Goal: Navigation & Orientation: Go to known website

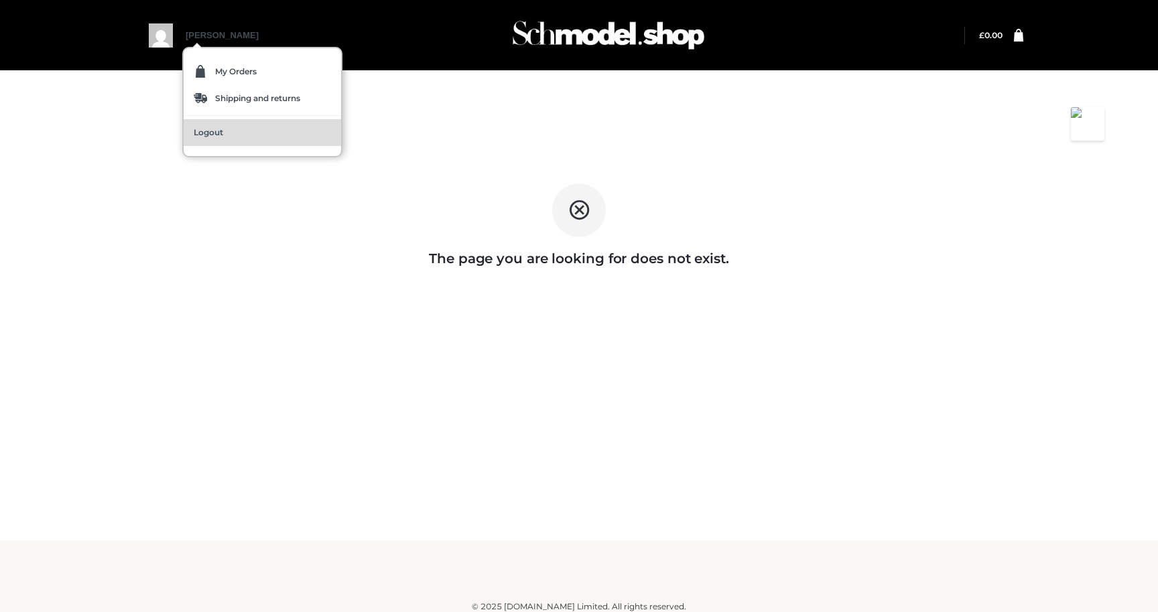
click at [209, 129] on span "Logout" at bounding box center [208, 133] width 29 height 8
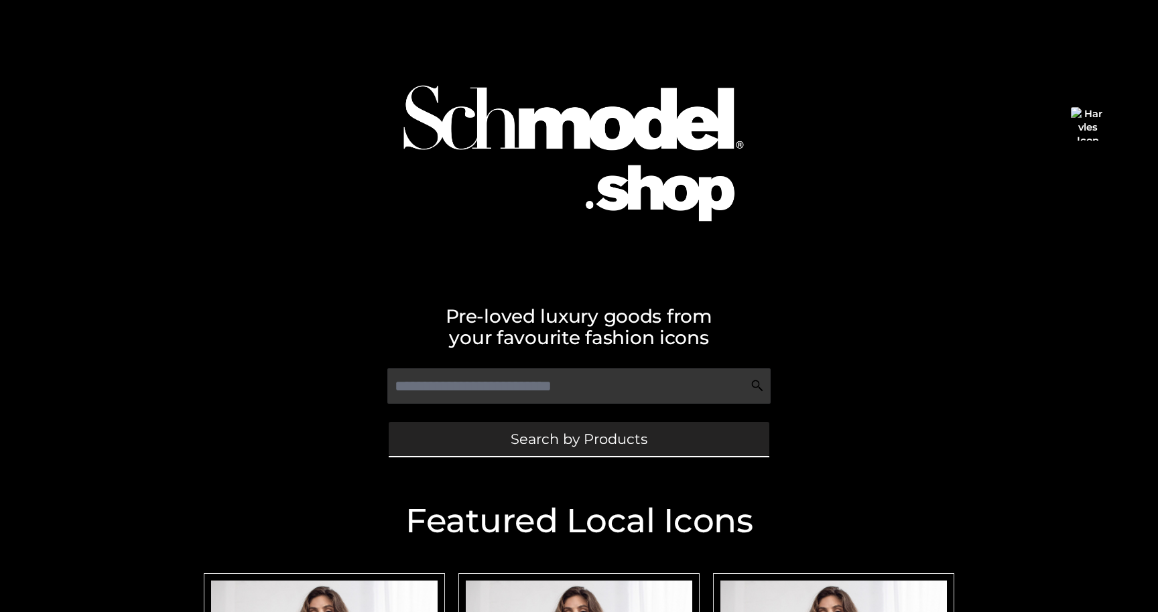
click at [505, 438] on link "Search by Products" at bounding box center [579, 439] width 381 height 34
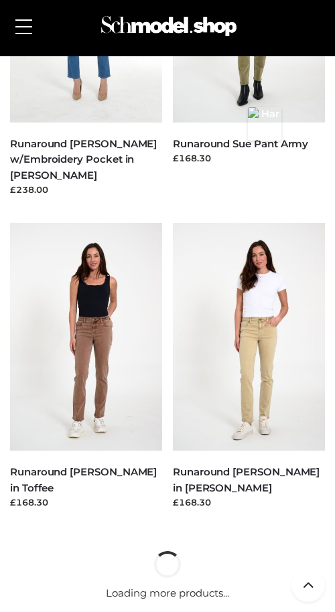
scroll to position [2483, 0]
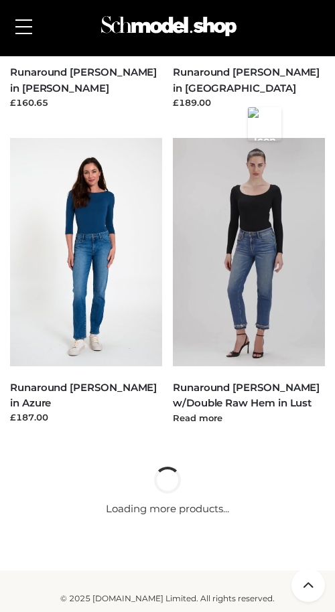
scroll to position [3449, 0]
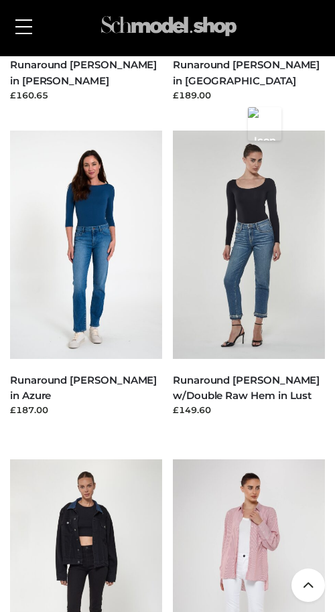
click at [151, 13] on img at bounding box center [169, 26] width 142 height 38
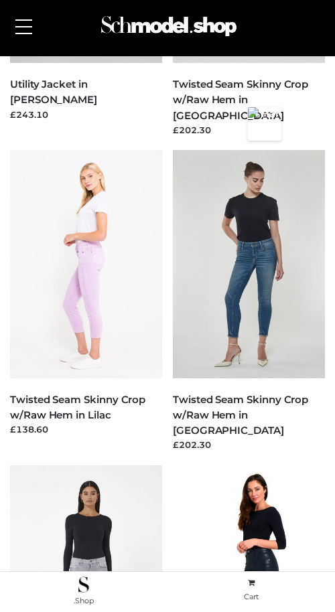
scroll to position [554, 0]
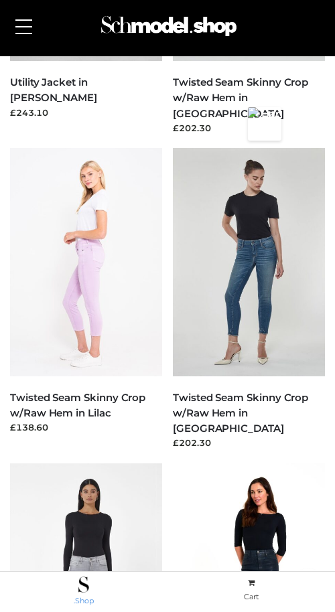
click at [98, 584] on span at bounding box center [84, 585] width 166 height 16
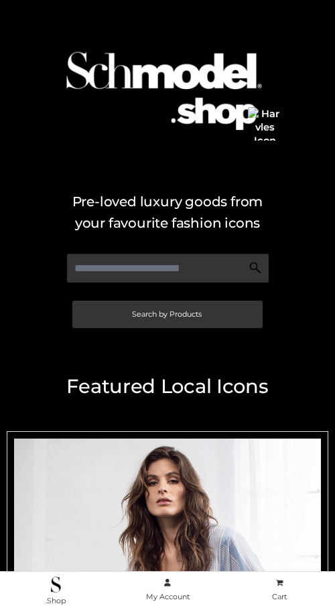
click at [193, 101] on img at bounding box center [167, 84] width 241 height 155
click at [167, 587] on icon at bounding box center [167, 583] width 7 height 7
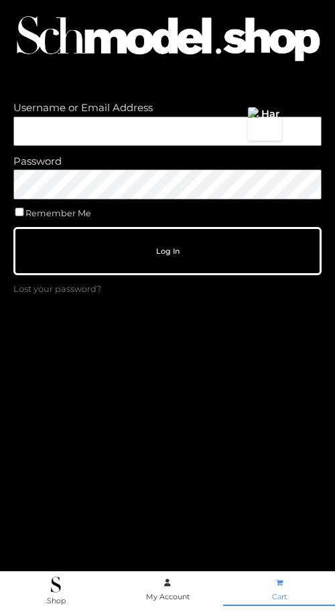
click at [283, 582] on icon at bounding box center [279, 583] width 7 height 7
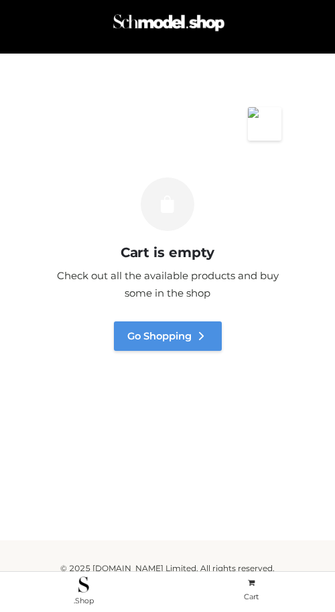
click at [186, 336] on link "Go Shopping" at bounding box center [168, 336] width 108 height 29
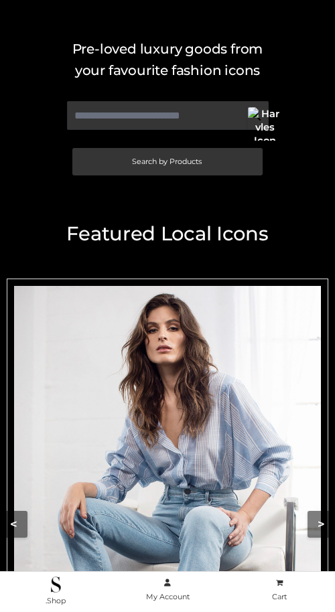
scroll to position [202, 0]
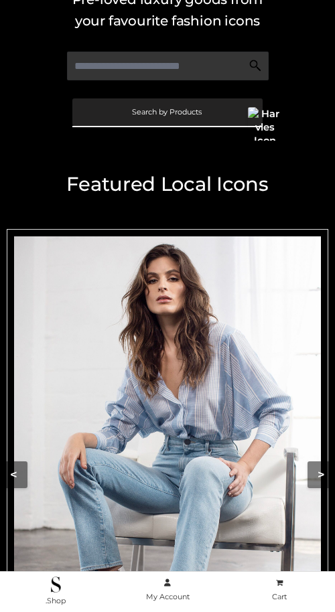
click at [145, 124] on link "Search by Products" at bounding box center [167, 112] width 190 height 27
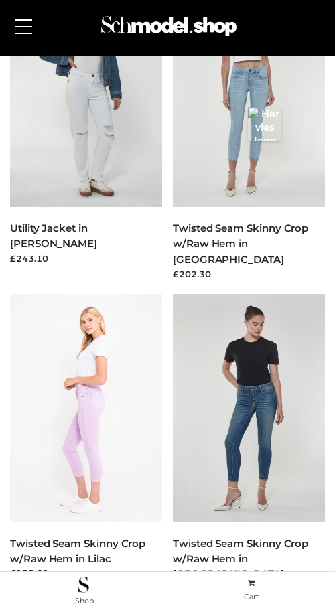
scroll to position [430, 0]
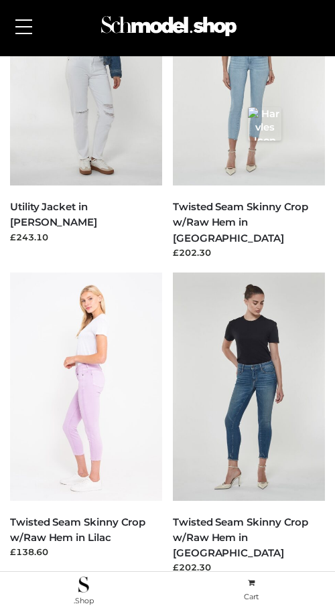
click at [168, 50] on div "My Products © 2021, Boutique.Shop All right reserved." at bounding box center [167, 50] width 315 height 11
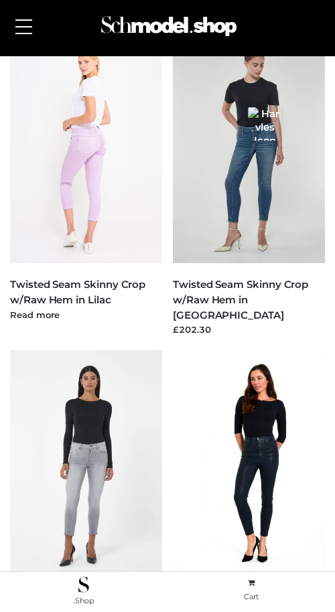
scroll to position [679, 0]
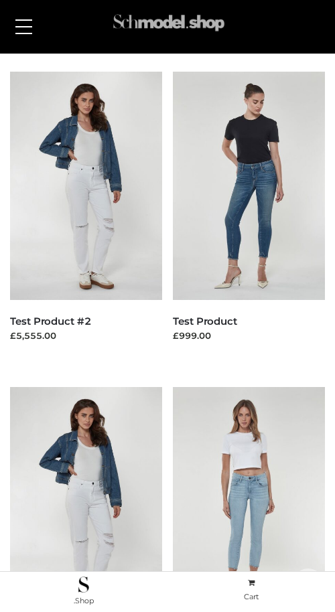
click at [170, 23] on img at bounding box center [169, 26] width 117 height 38
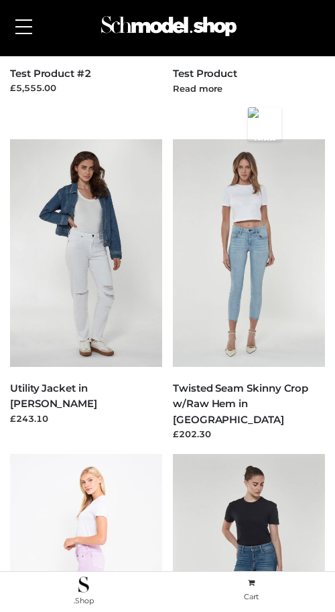
scroll to position [166, 0]
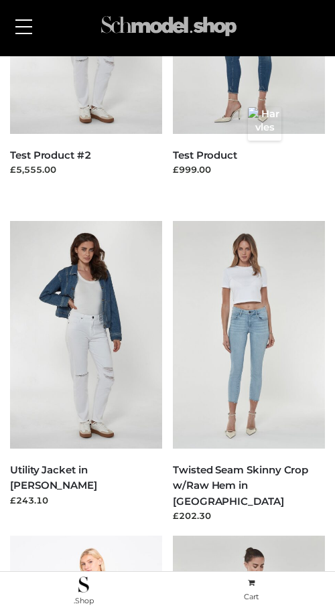
click at [143, 31] on img at bounding box center [169, 26] width 142 height 38
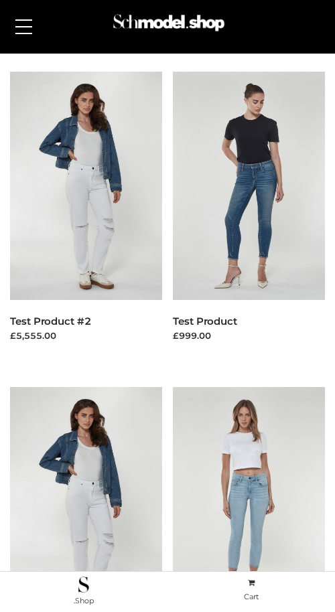
click at [30, 33] on span at bounding box center [23, 33] width 17 height 1
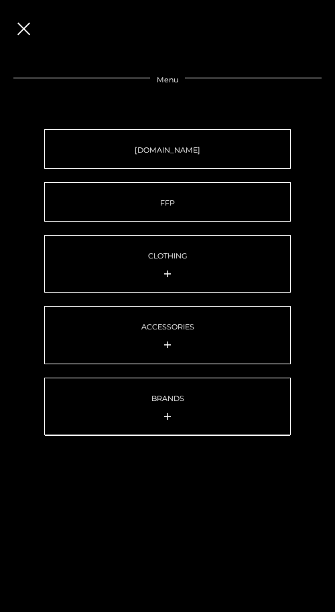
click at [170, 393] on link "BRANDS" at bounding box center [167, 407] width 247 height 58
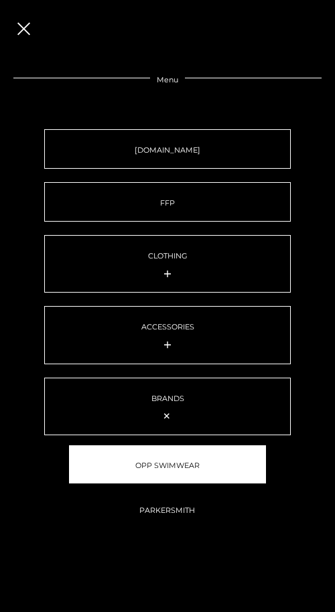
click at [183, 458] on link "OPP SWIMWEAR" at bounding box center [167, 465] width 197 height 38
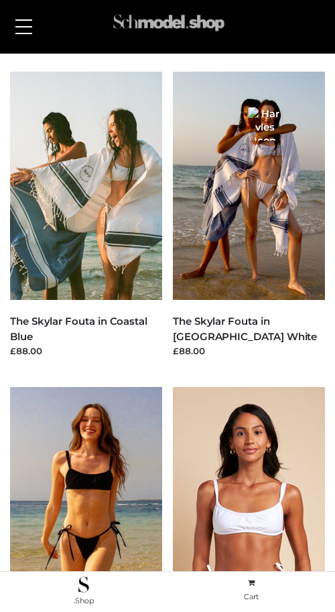
click at [161, 22] on img at bounding box center [169, 26] width 117 height 38
click at [23, 20] on span at bounding box center [23, 19] width 17 height 1
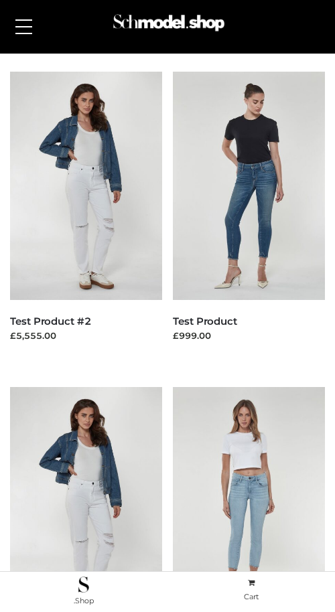
click at [160, 142] on img at bounding box center [86, 186] width 152 height 229
click at [31, 27] on button at bounding box center [24, 27] width 30 height 34
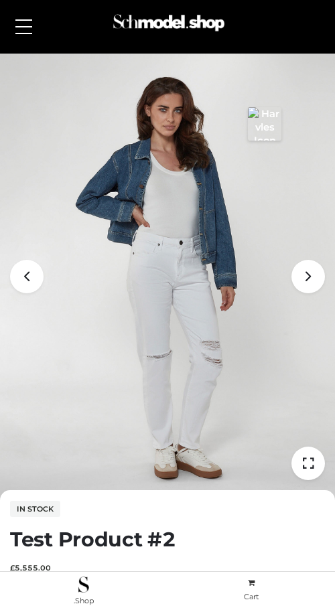
click at [27, 38] on button at bounding box center [24, 27] width 30 height 34
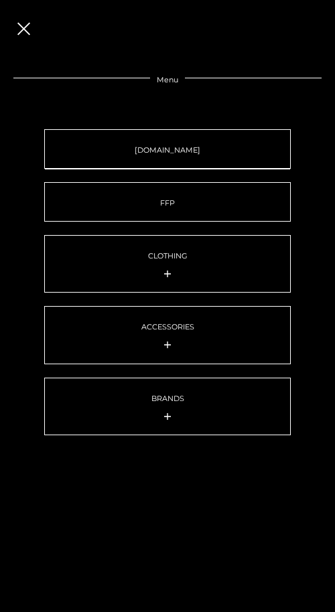
click at [123, 147] on link "SCHMODEL.UK" at bounding box center [167, 149] width 247 height 40
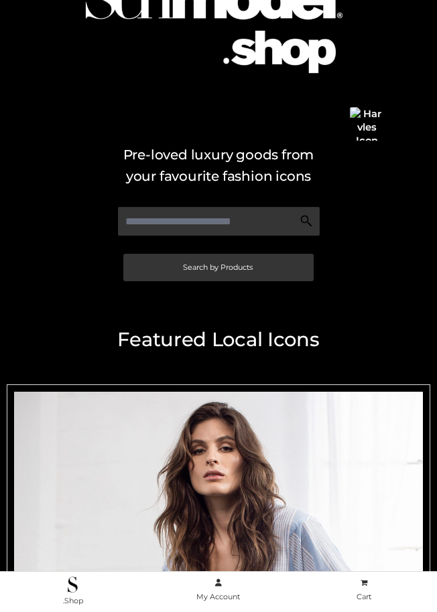
scroll to position [242, 0]
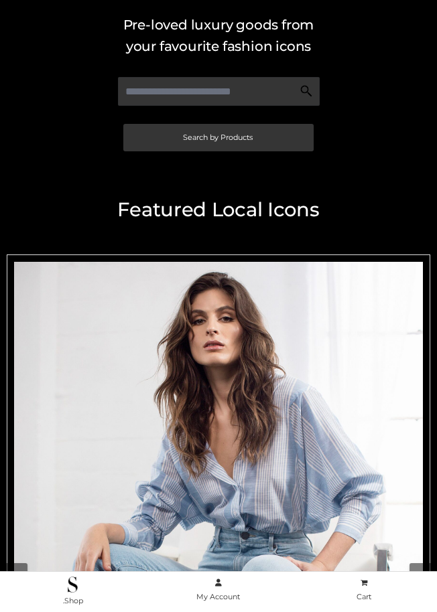
scroll to position [242, 0]
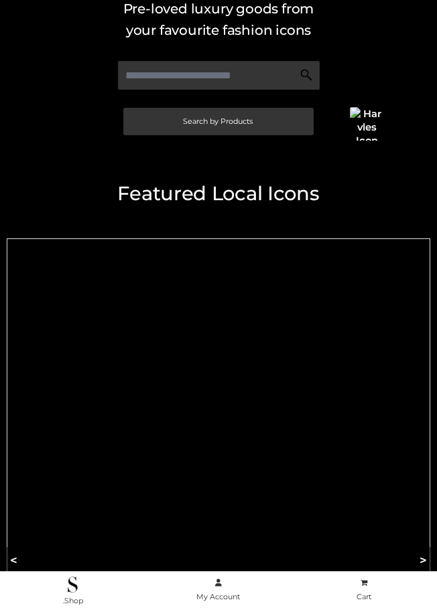
scroll to position [212, 0]
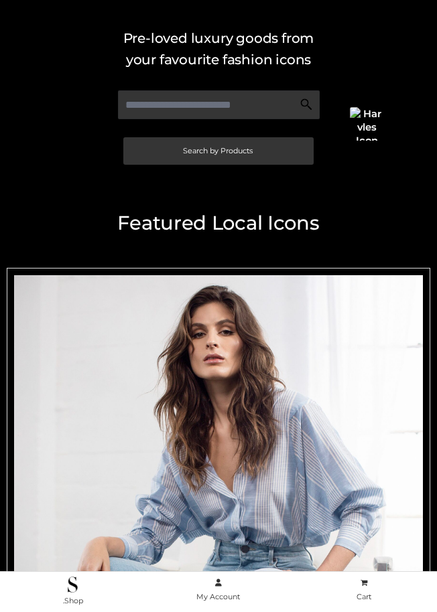
click at [214, 434] on img "Carousel Navigation" at bounding box center [218, 581] width 409 height 613
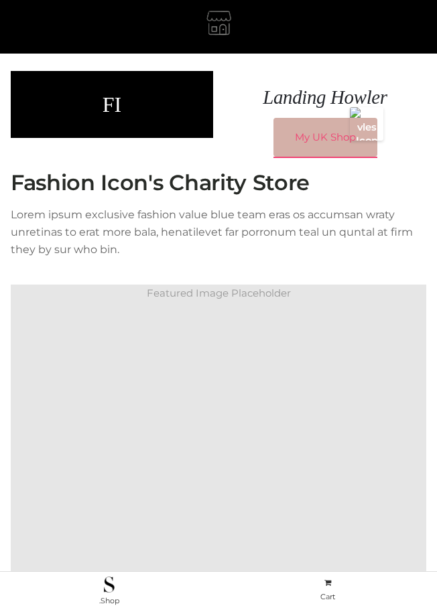
click at [298, 157] on link "My UK Shop" at bounding box center [325, 137] width 104 height 39
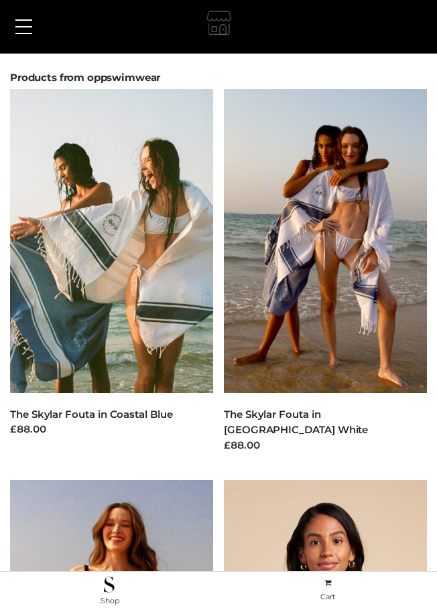
click at [222, 36] on img at bounding box center [219, 26] width 31 height 38
click at [25, 33] on span at bounding box center [23, 33] width 17 height 1
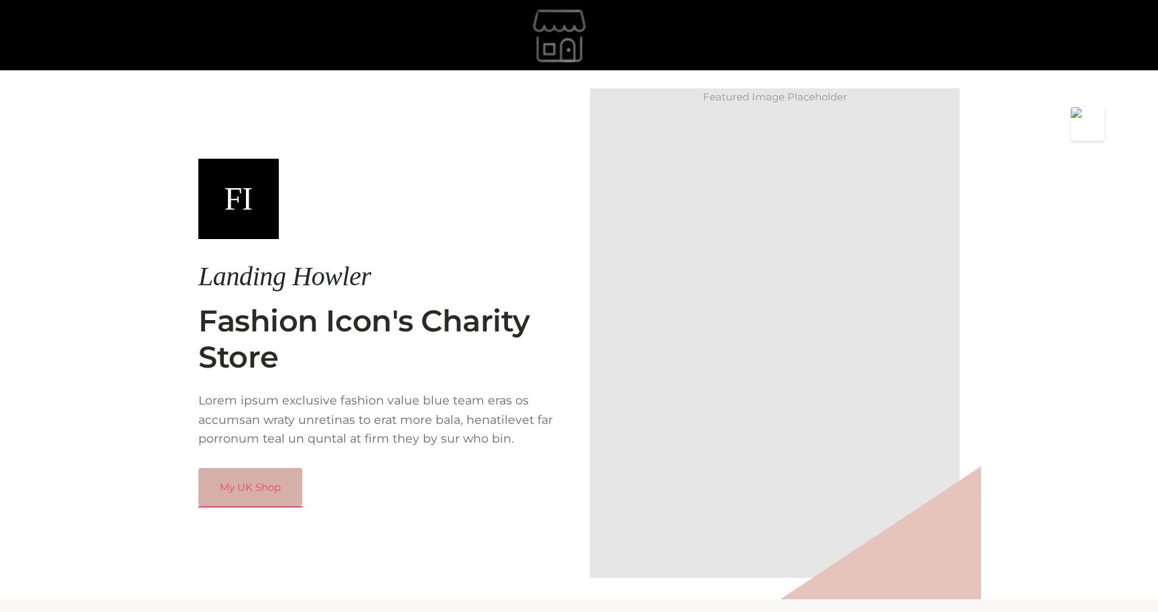
click at [253, 502] on link "My UK Shop" at bounding box center [250, 487] width 104 height 39
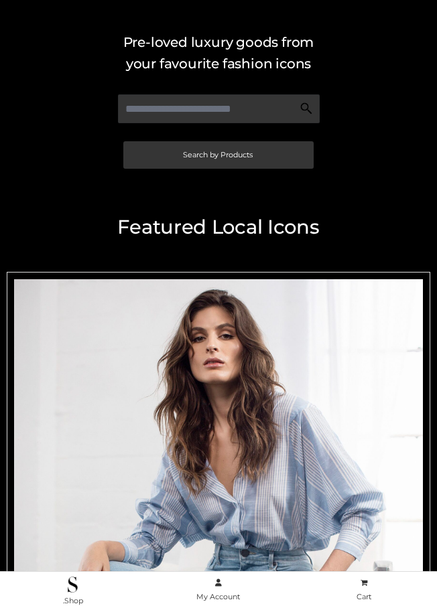
scroll to position [212, 0]
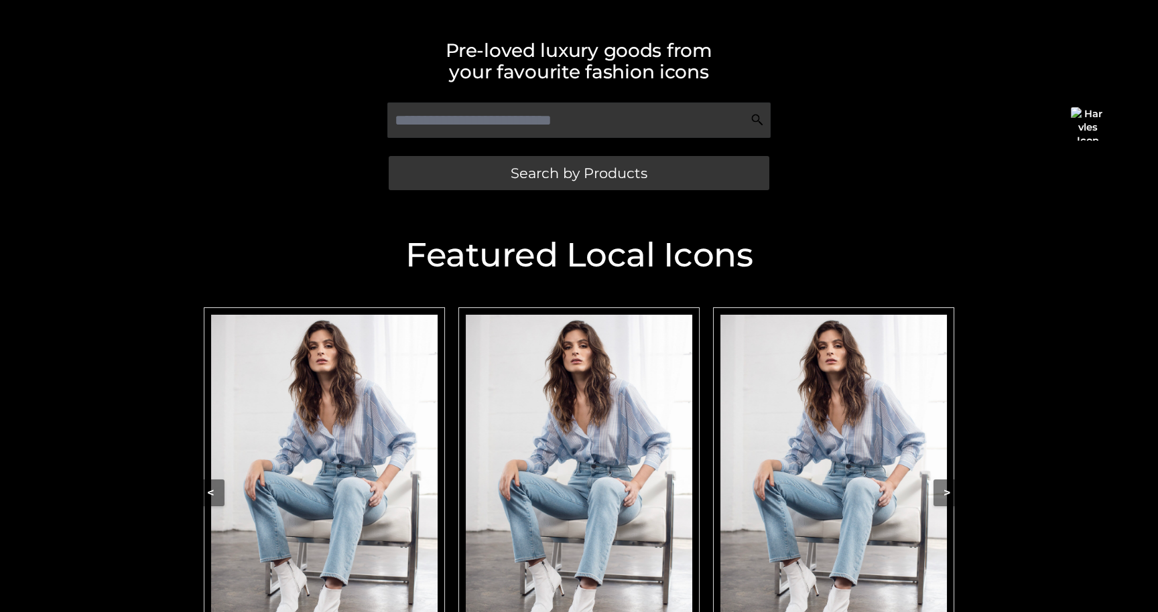
scroll to position [467, 0]
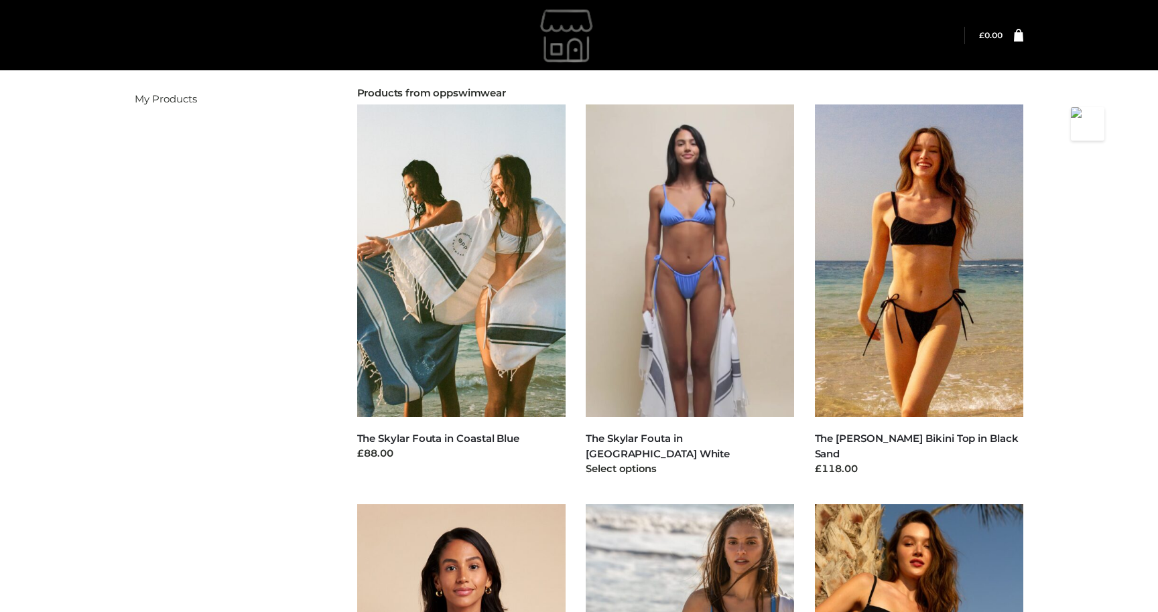
click at [641, 216] on img at bounding box center [690, 261] width 209 height 313
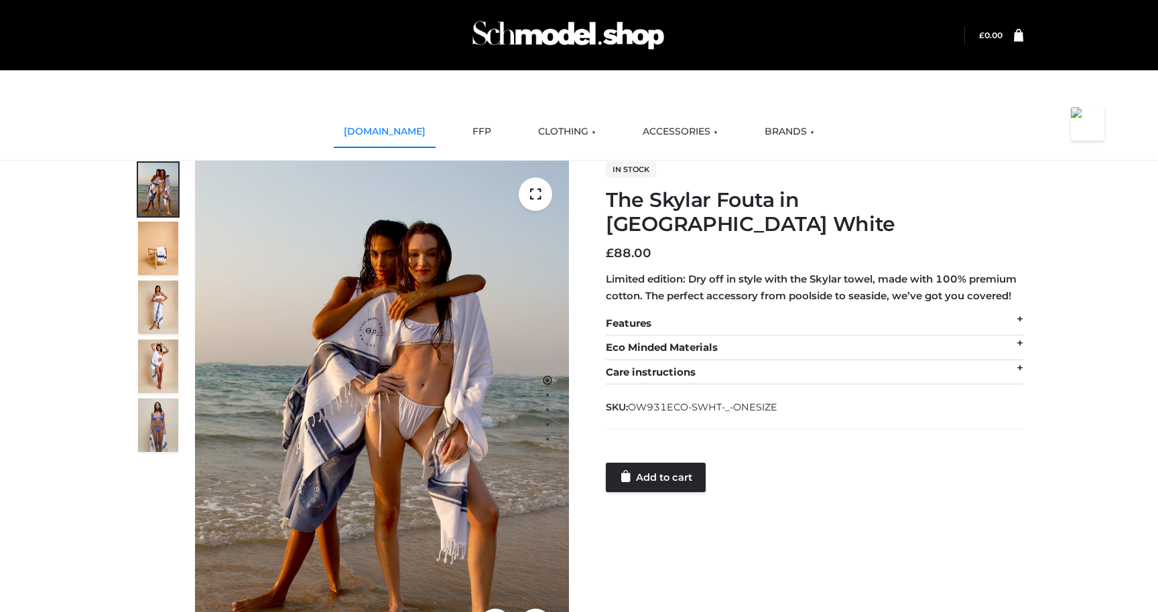
click at [378, 128] on link "SCHMODEL.UK" at bounding box center [385, 131] width 102 height 29
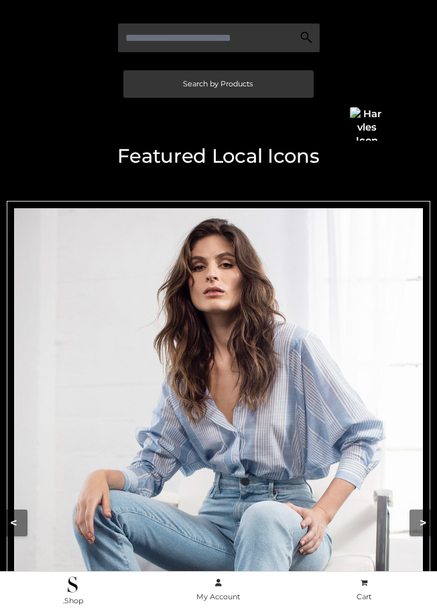
scroll to position [289, 0]
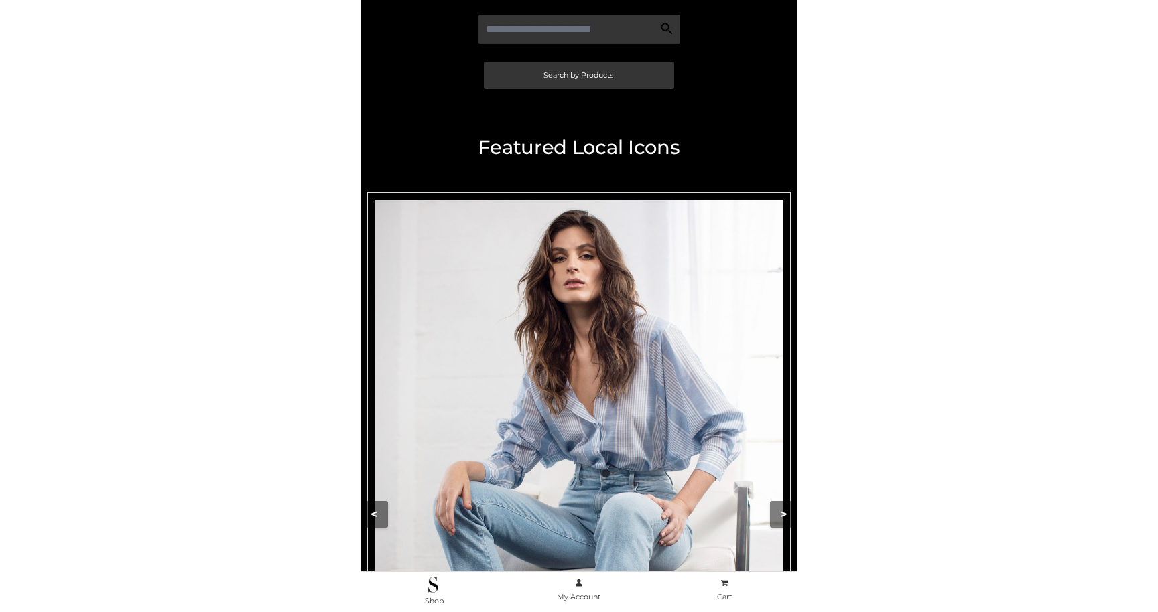
scroll to position [289, 0]
